Goal: Check status: Check status

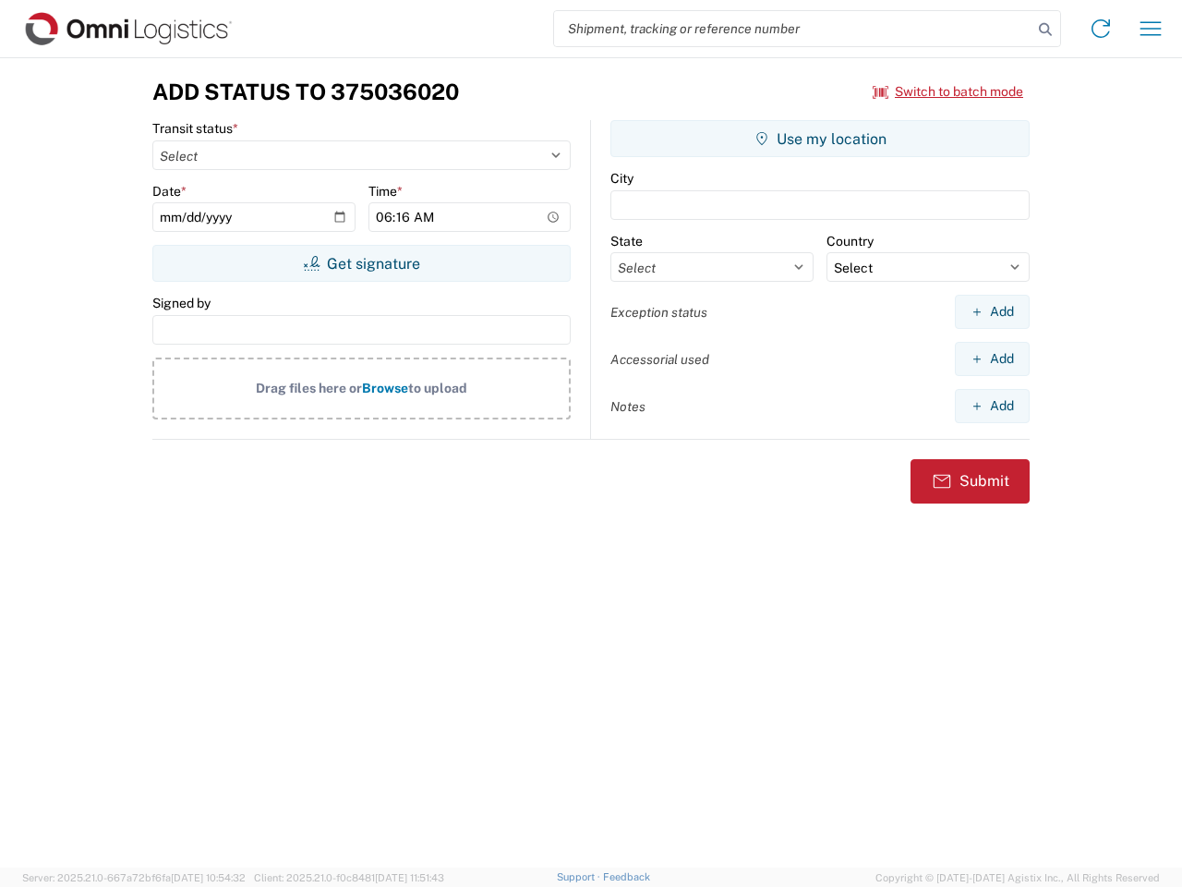
click at [793, 29] on input "search" at bounding box center [793, 28] width 478 height 35
click at [1046, 30] on icon at bounding box center [1046, 30] width 26 height 26
click at [1101, 29] on icon at bounding box center [1101, 29] width 30 height 30
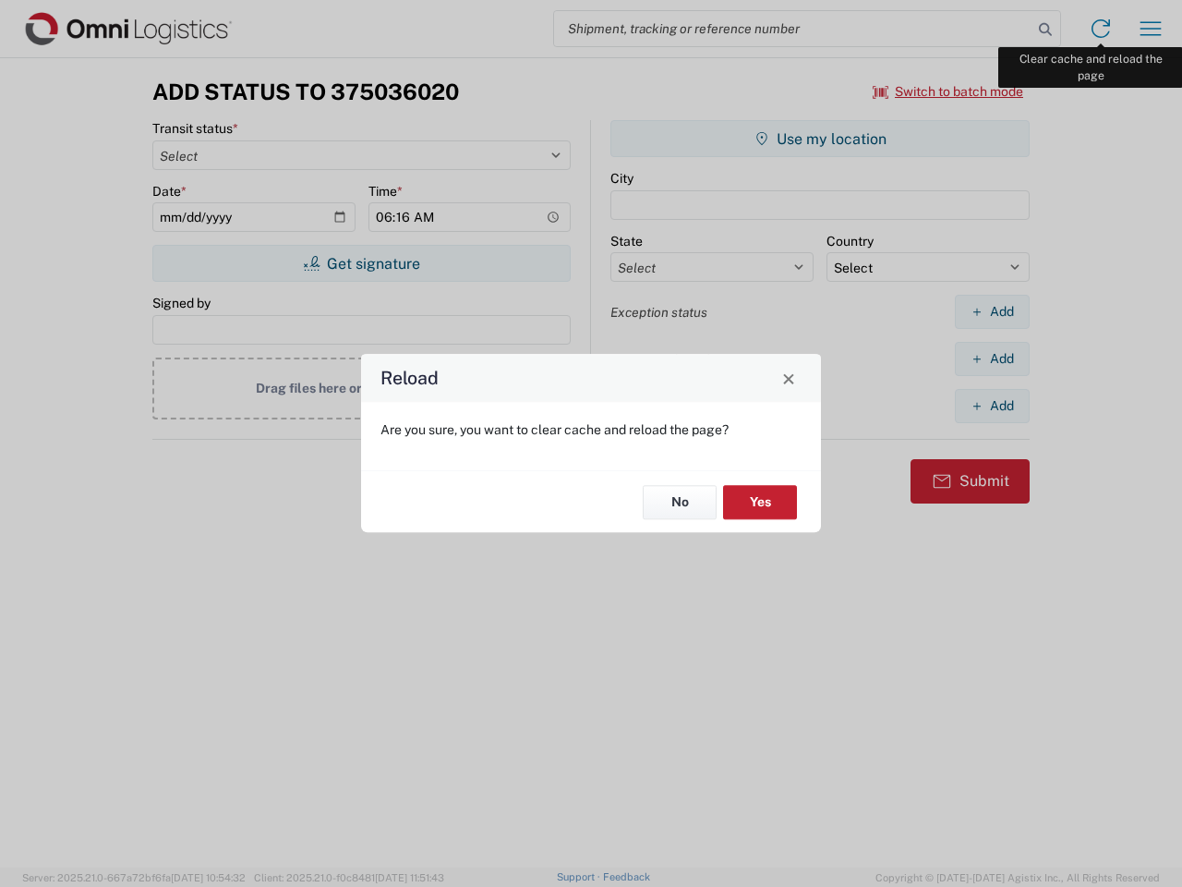
click at [1151, 29] on div "Reload Are you sure, you want to clear cache and reload the page? No Yes" at bounding box center [591, 443] width 1182 height 887
click at [949, 91] on div "Reload Are you sure, you want to clear cache and reload the page? No Yes" at bounding box center [591, 443] width 1182 height 887
click at [361, 263] on div "Reload Are you sure, you want to clear cache and reload the page? No Yes" at bounding box center [591, 443] width 1182 height 887
click at [820, 139] on div "Reload Are you sure, you want to clear cache and reload the page? No Yes" at bounding box center [591, 443] width 1182 height 887
click at [992, 311] on div "Reload Are you sure, you want to clear cache and reload the page? No Yes" at bounding box center [591, 443] width 1182 height 887
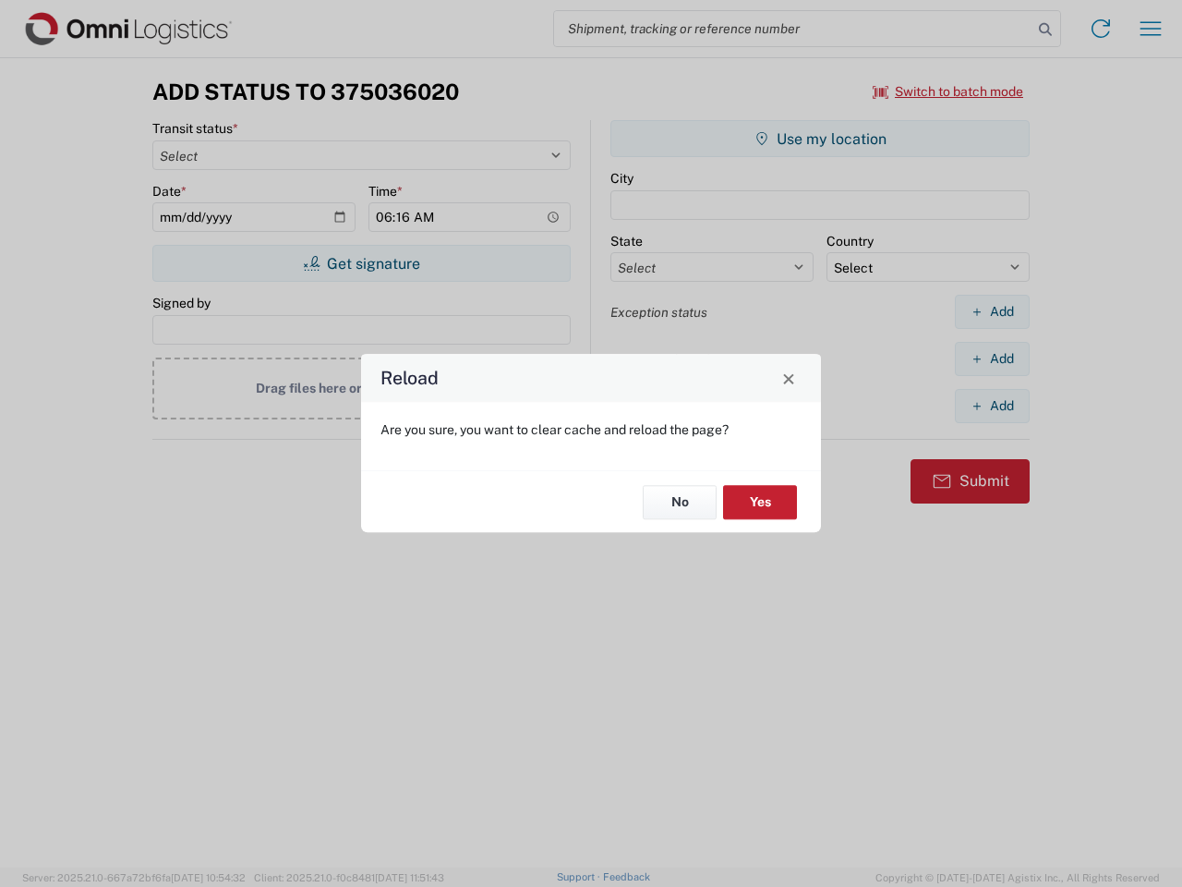
click at [992, 358] on div "Reload Are you sure, you want to clear cache and reload the page? No Yes" at bounding box center [591, 443] width 1182 height 887
click at [992, 405] on div "Reload Are you sure, you want to clear cache and reload the page? No Yes" at bounding box center [591, 443] width 1182 height 887
